Goal: Task Accomplishment & Management: Manage account settings

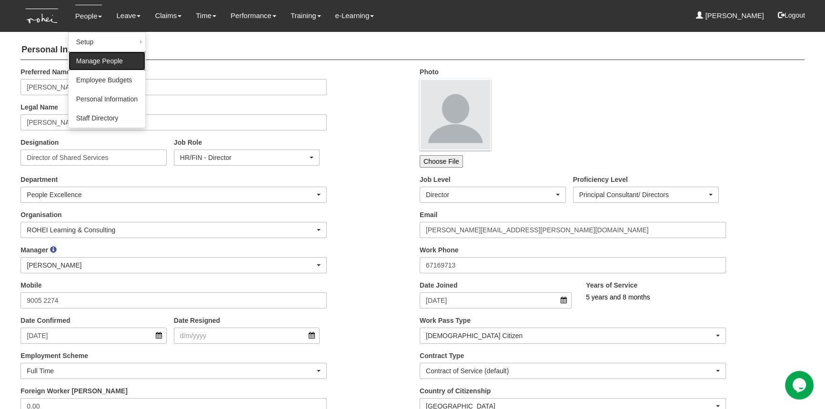
click at [109, 57] on link "Manage People" at bounding box center [107, 60] width 77 height 19
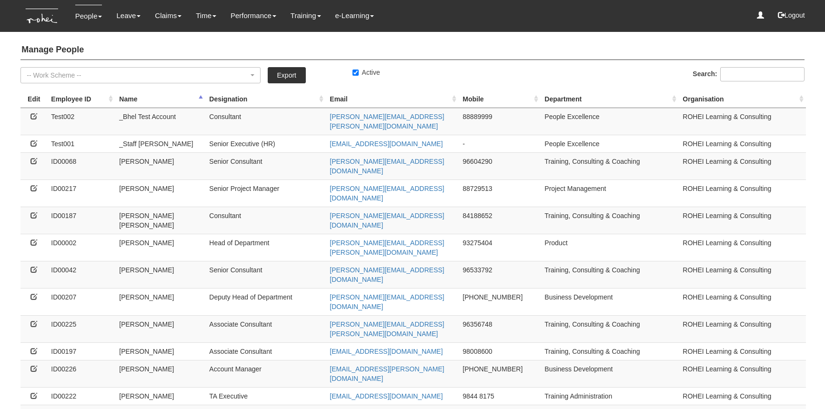
select select "50"
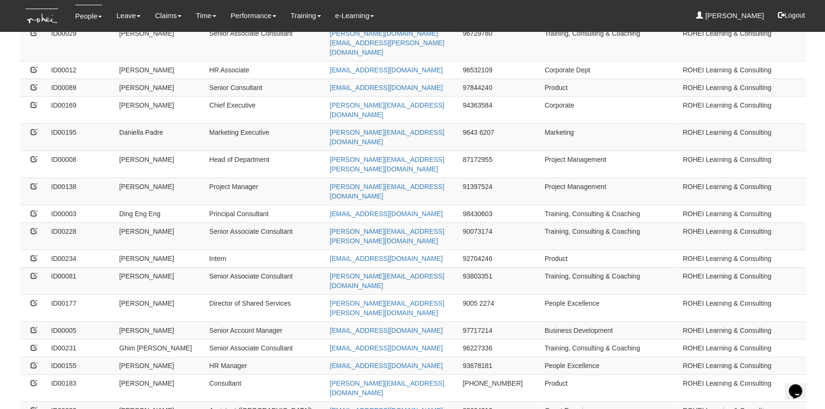
scroll to position [433, 0]
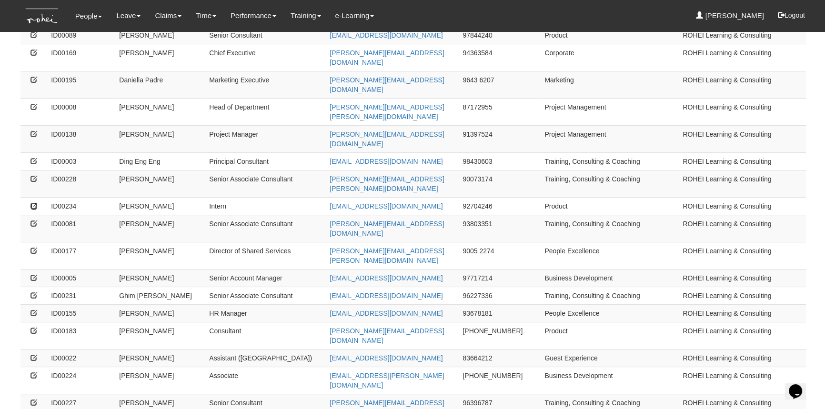
click at [32, 202] on icon at bounding box center [33, 205] width 7 height 7
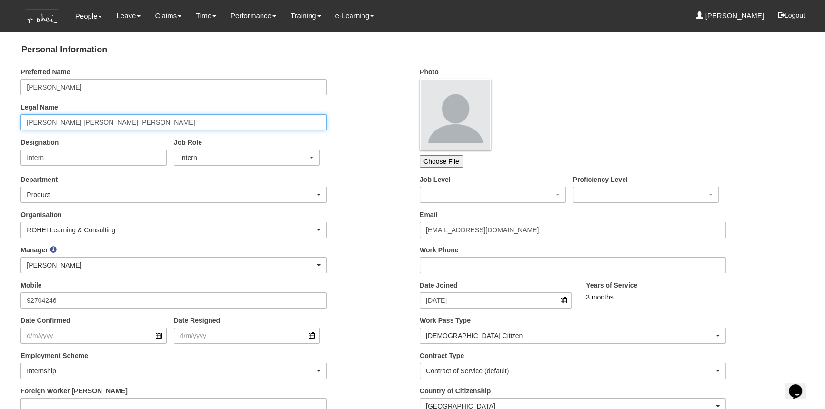
drag, startPoint x: 76, startPoint y: 124, endPoint x: -49, endPoint y: 114, distance: 125.6
